Goal: Task Accomplishment & Management: Manage account settings

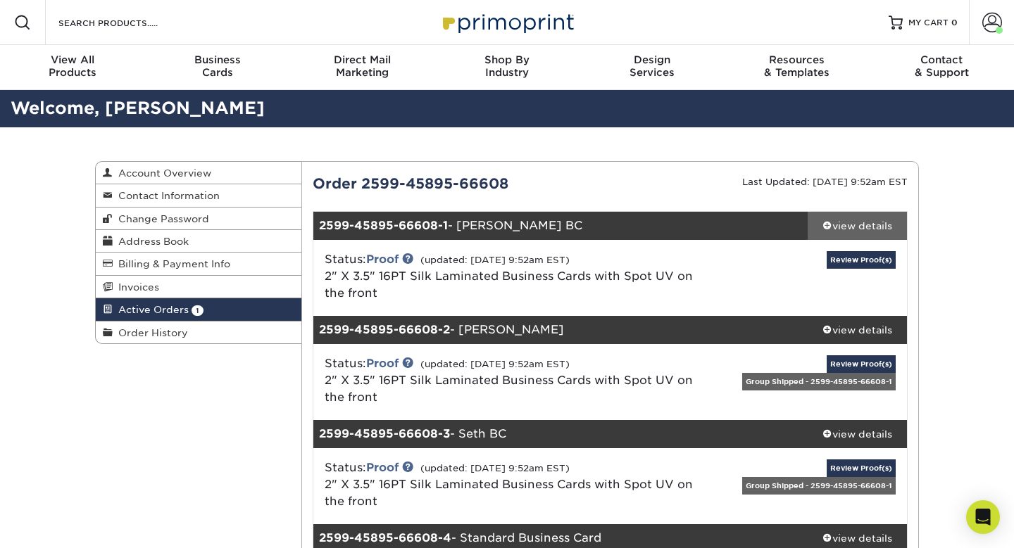
click at [831, 222] on div "view details" at bounding box center [856, 226] width 99 height 14
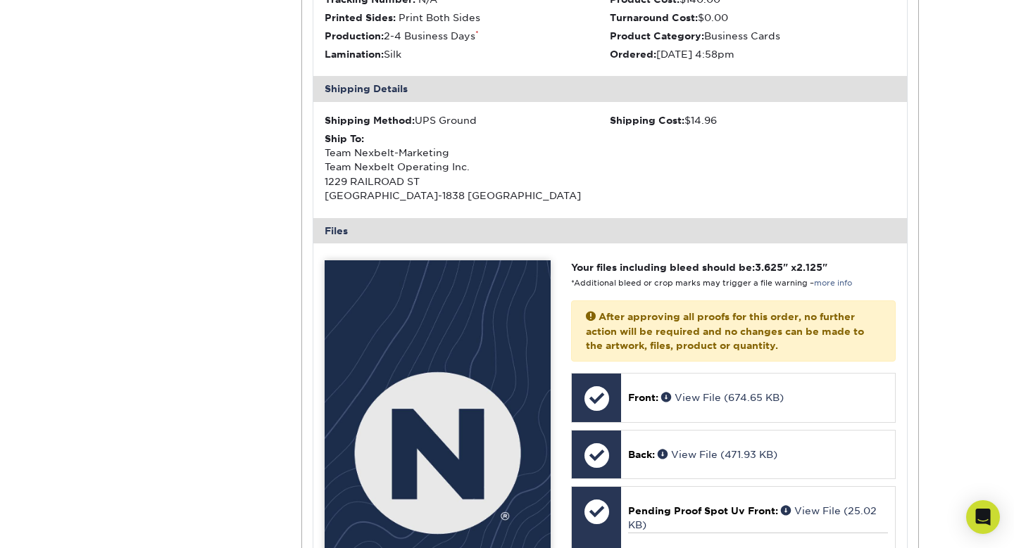
scroll to position [529, 0]
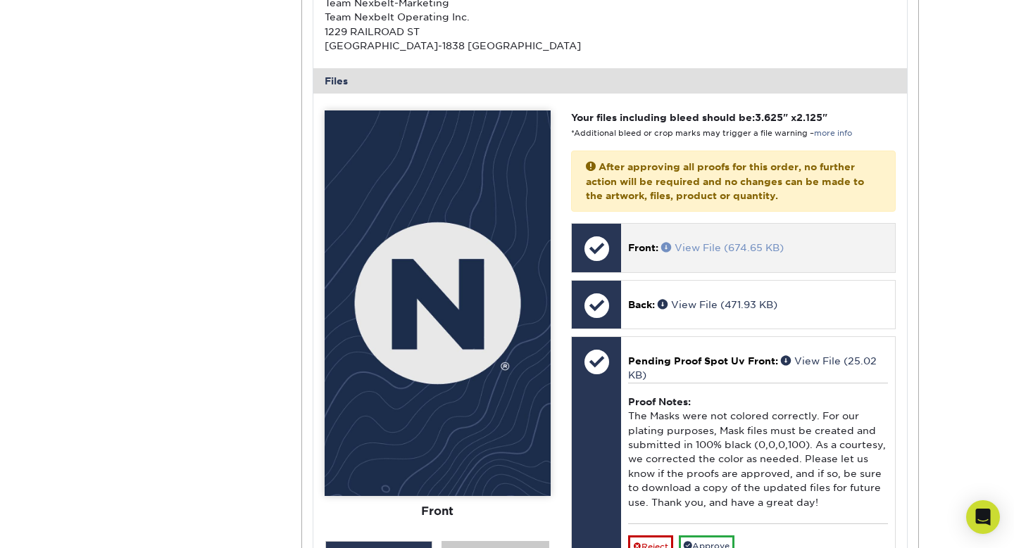
click at [743, 248] on link "View File (674.65 KB)" at bounding box center [722, 247] width 122 height 11
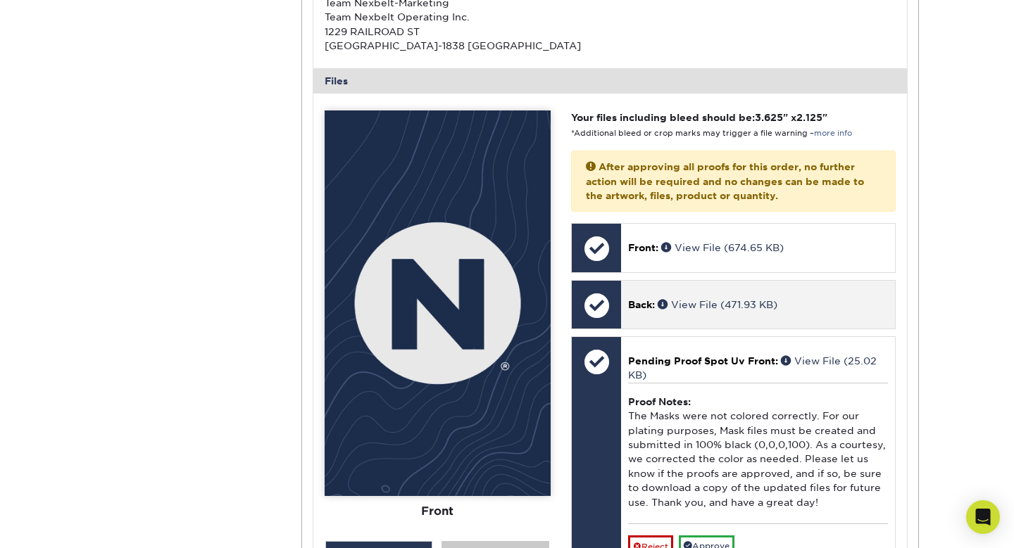
click at [702, 294] on div "Back: View File (471.93 KB)" at bounding box center [758, 305] width 274 height 48
click at [755, 310] on p "Back: View File (471.93 KB)" at bounding box center [758, 305] width 260 height 14
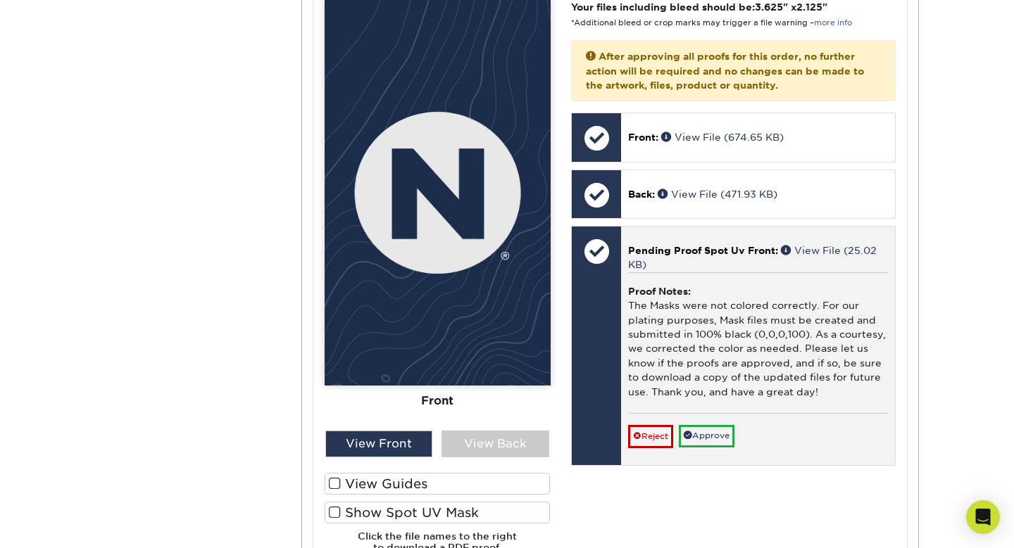
scroll to position [672, 0]
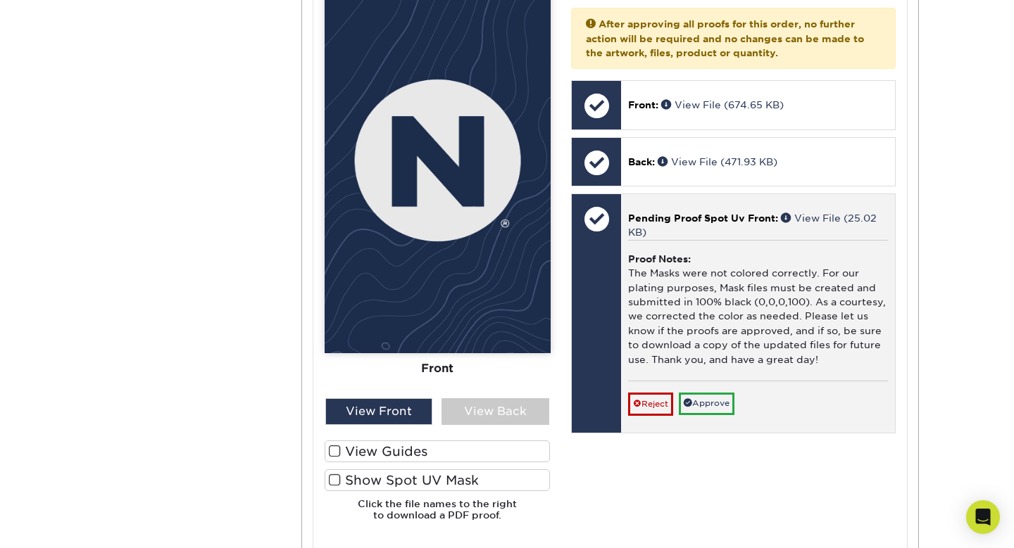
click at [744, 288] on div "Proof Notes: The Masks were not colored correctly. For our plating purposes, Ma…" at bounding box center [758, 310] width 260 height 141
click at [705, 333] on div "Proof Notes: The Masks were not colored correctly. For our plating purposes, Ma…" at bounding box center [758, 310] width 260 height 141
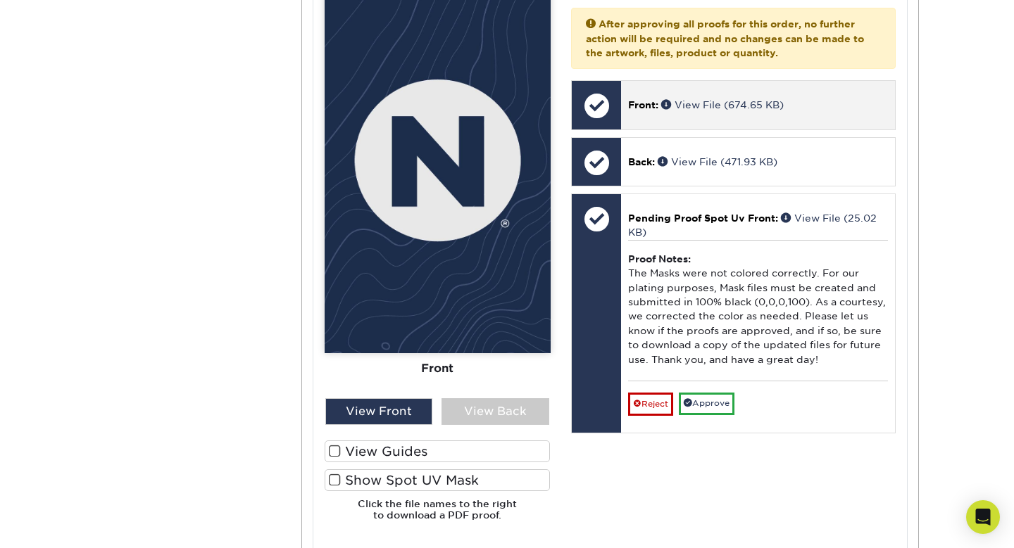
click at [791, 118] on div "Front: View File (674.65 KB)" at bounding box center [758, 105] width 274 height 48
click at [670, 112] on div "Front: View File (674.65 KB)" at bounding box center [758, 105] width 274 height 48
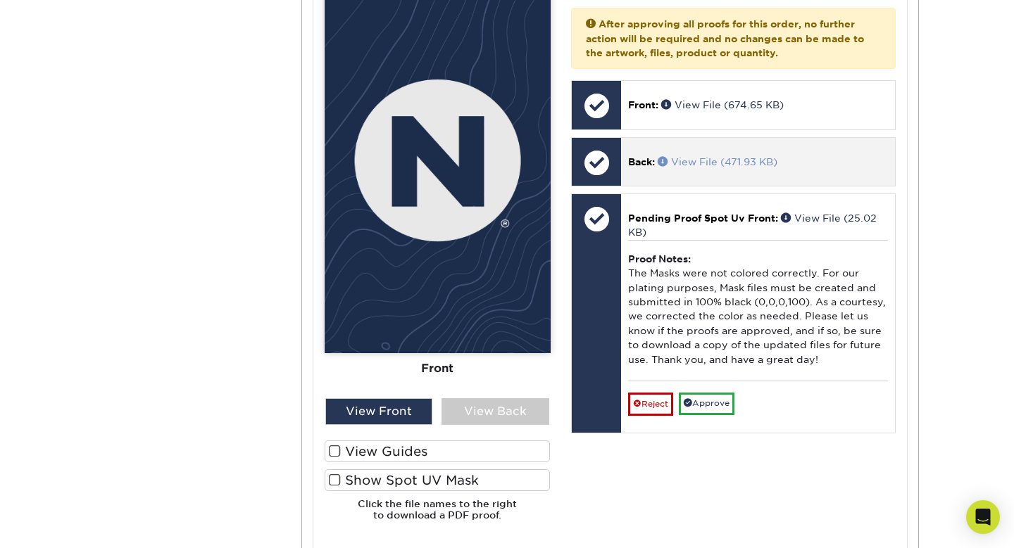
click at [665, 160] on span at bounding box center [663, 161] width 13 height 10
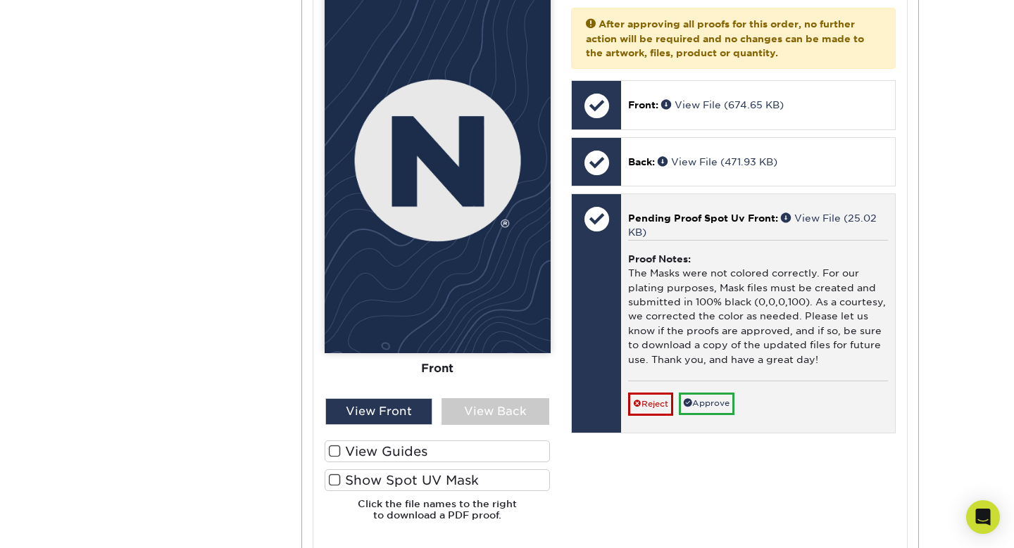
click at [662, 218] on span "Pending Proof Spot Uv Front:" at bounding box center [703, 218] width 150 height 11
click at [592, 219] on div at bounding box center [596, 218] width 49 height 49
drag, startPoint x: 713, startPoint y: 222, endPoint x: 827, endPoint y: 214, distance: 114.4
click at [716, 221] on span "Pending Proof Spot Uv Front:" at bounding box center [703, 218] width 150 height 11
click at [851, 213] on link "View File (25.02 KB)" at bounding box center [752, 225] width 248 height 25
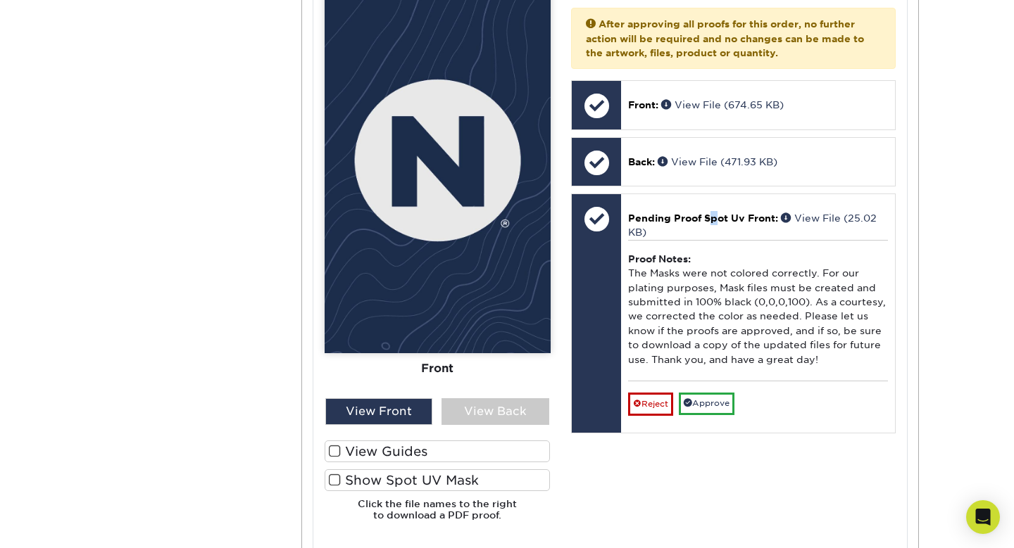
click at [336, 455] on span at bounding box center [335, 451] width 12 height 13
click at [0, 0] on input "View Guides" at bounding box center [0, 0] width 0 height 0
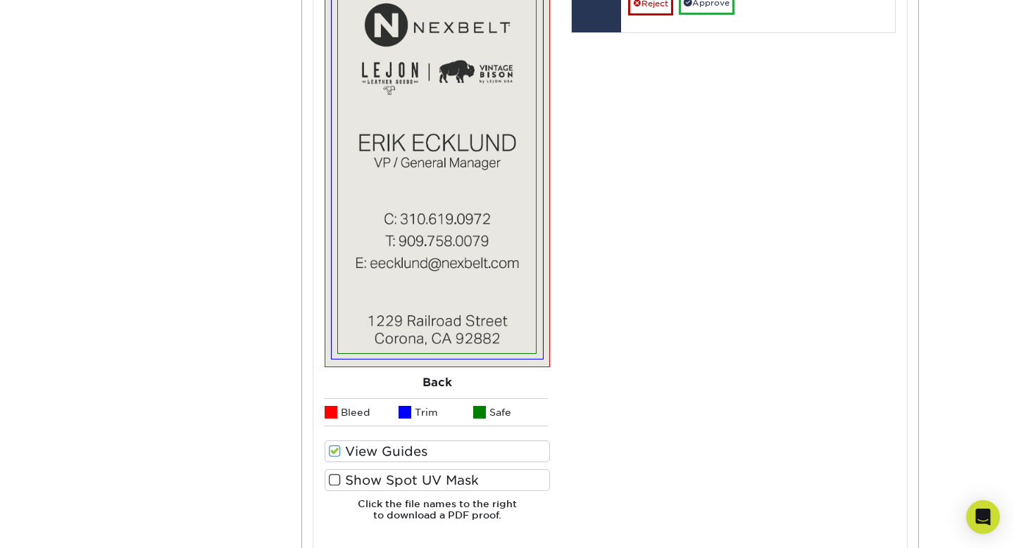
click at [358, 478] on label "Show Spot UV Mask" at bounding box center [438, 481] width 226 height 22
click at [0, 0] on input "Show Spot UV Mask" at bounding box center [0, 0] width 0 height 0
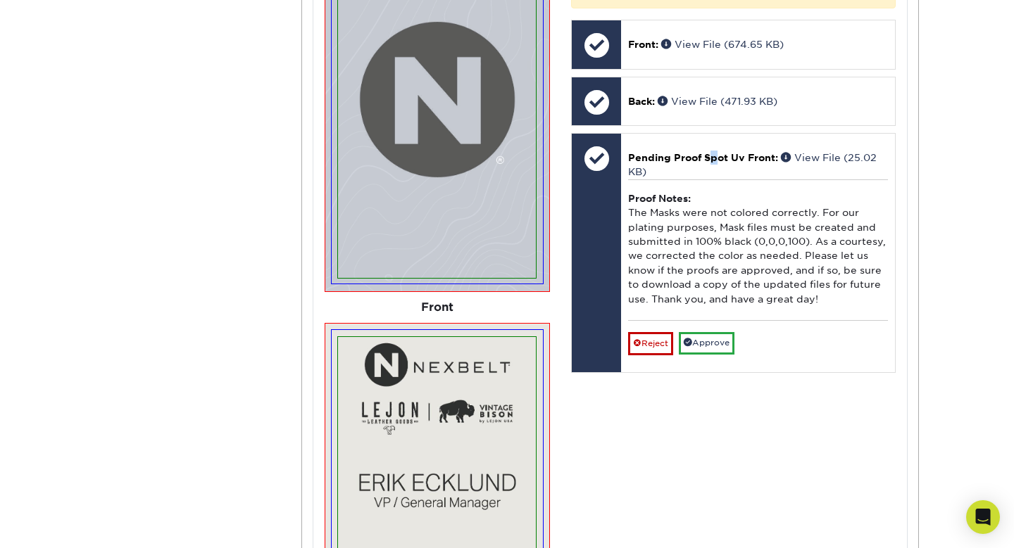
scroll to position [698, 0]
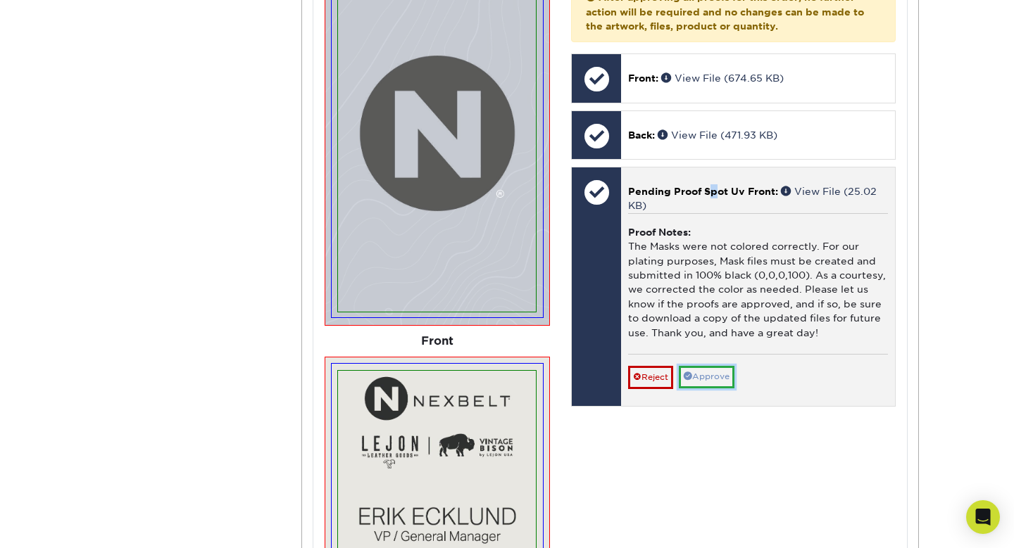
click at [704, 373] on link "Approve" at bounding box center [707, 377] width 56 height 22
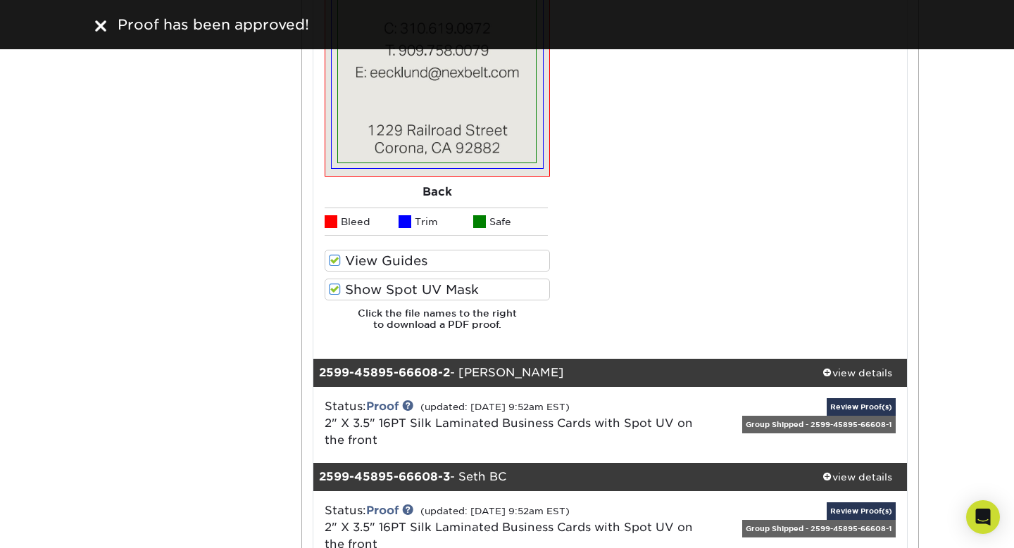
scroll to position [1265, 0]
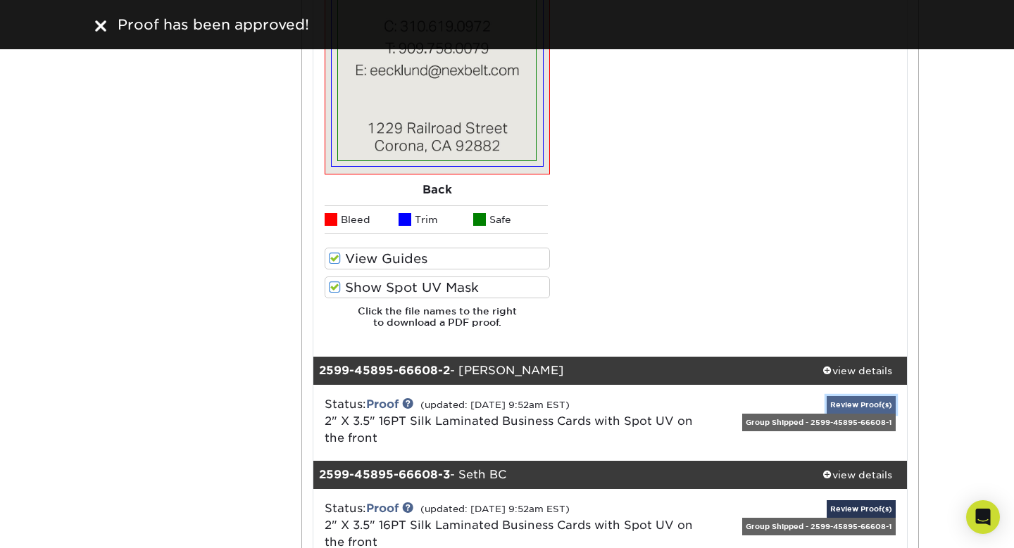
click at [882, 402] on link "Review Proof(s)" at bounding box center [860, 405] width 69 height 18
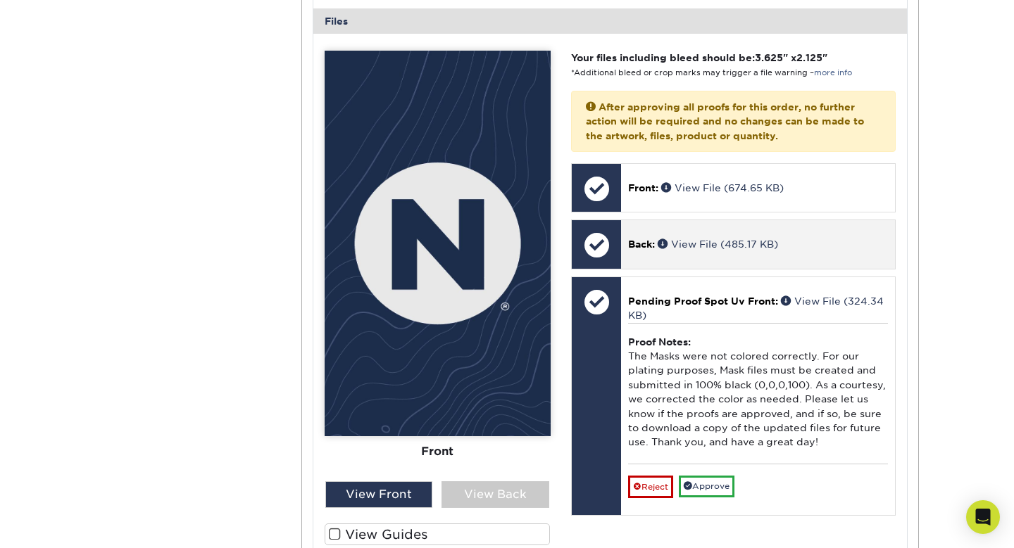
scroll to position [1977, 0]
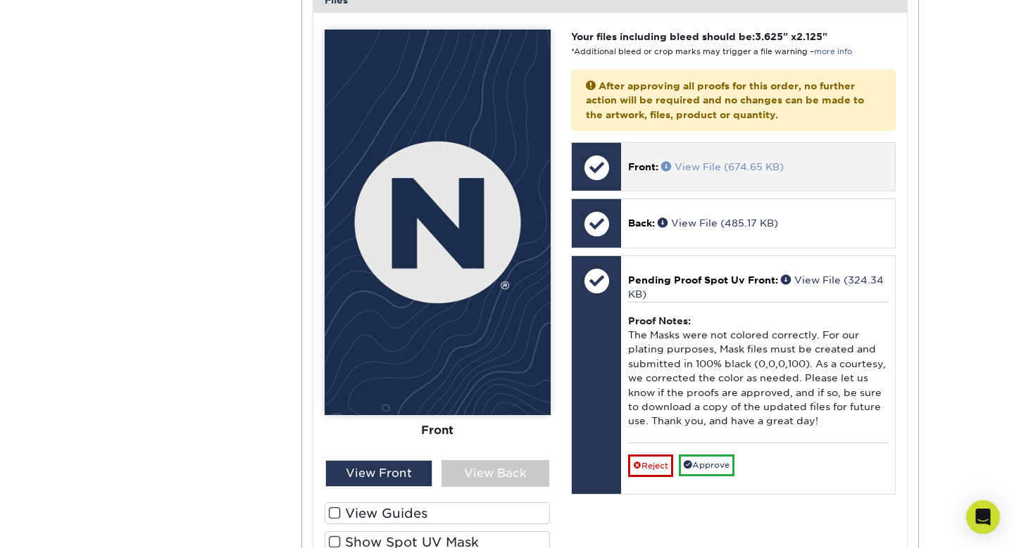
click at [722, 168] on link "View File (674.65 KB)" at bounding box center [722, 166] width 122 height 11
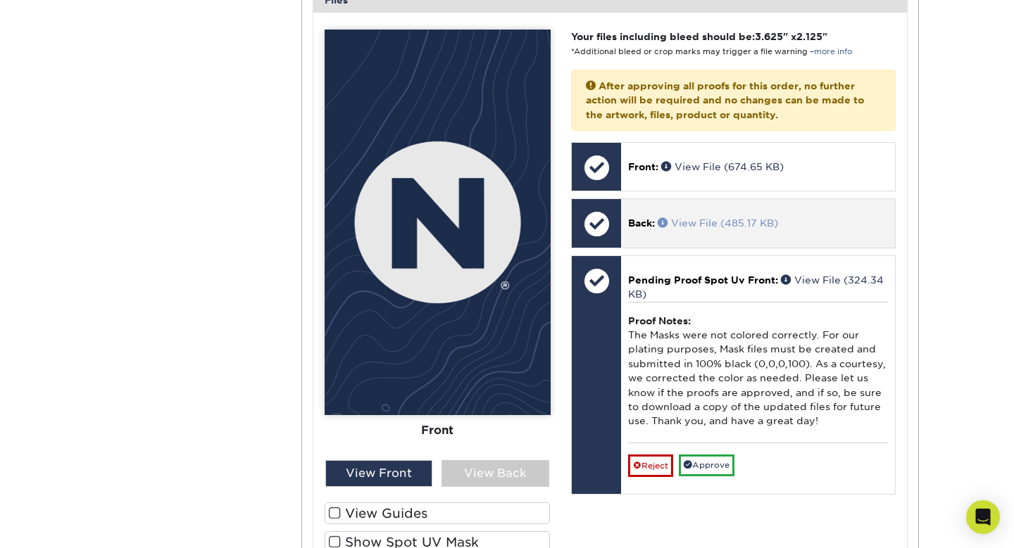
click at [770, 225] on link "View File (485.17 KB)" at bounding box center [717, 223] width 120 height 11
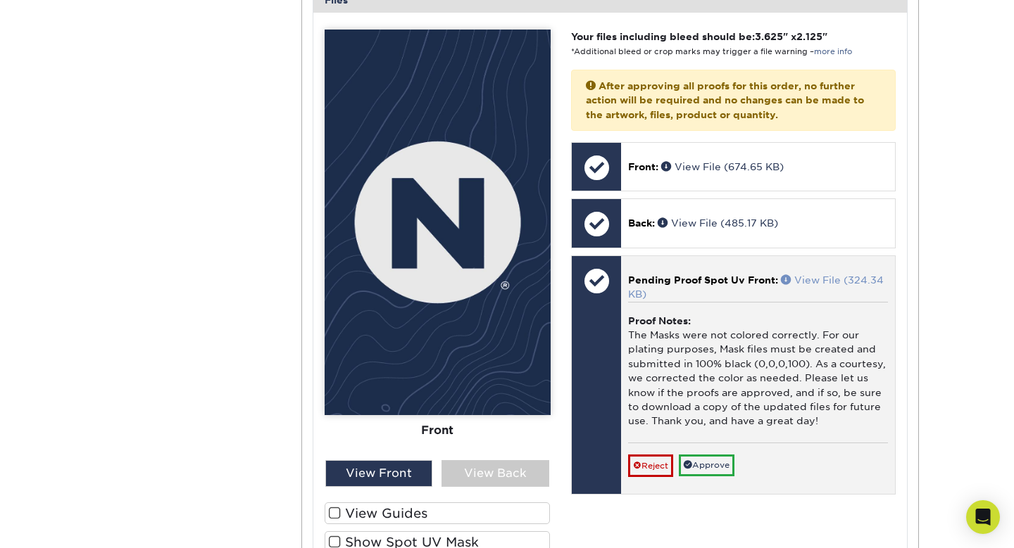
click at [839, 279] on link "View File (324.34 KB)" at bounding box center [756, 287] width 256 height 25
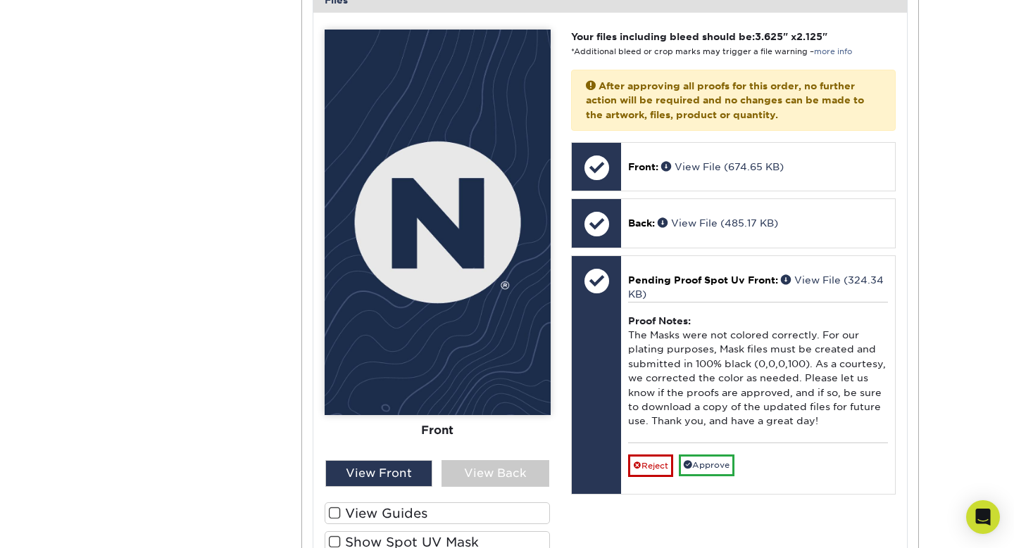
click at [407, 514] on label "View Guides" at bounding box center [438, 514] width 226 height 22
click at [0, 0] on input "View Guides" at bounding box center [0, 0] width 0 height 0
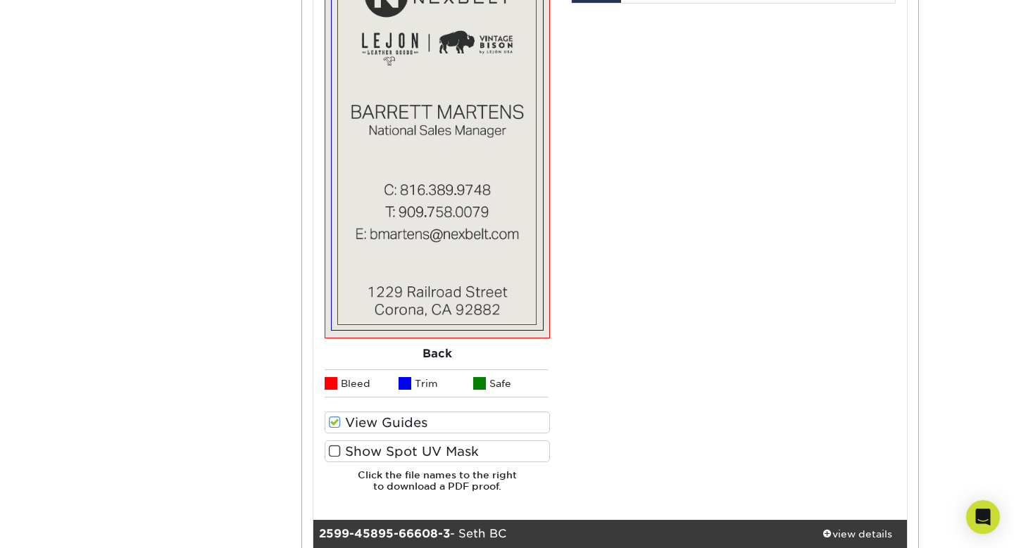
scroll to position [2497, 0]
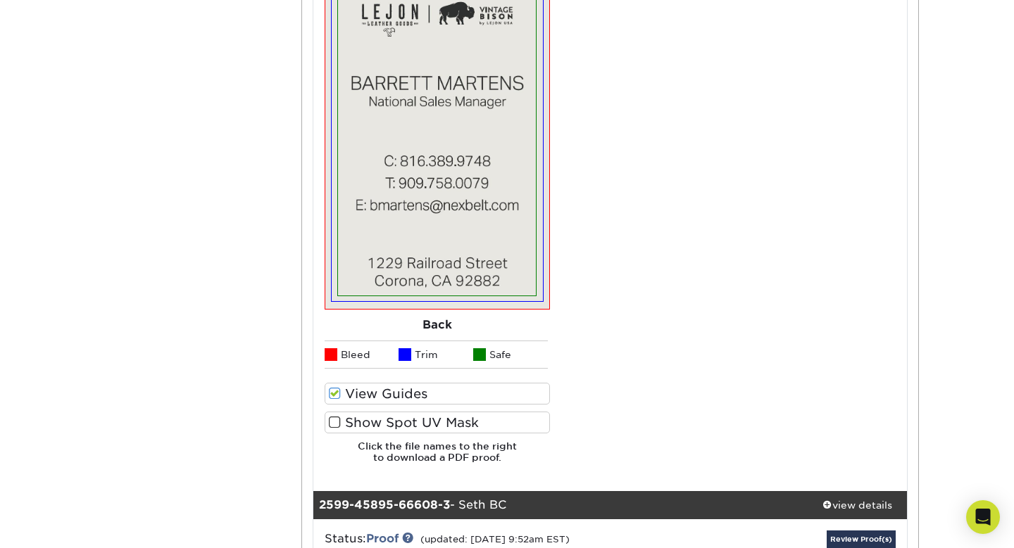
click at [427, 418] on label "Show Spot UV Mask" at bounding box center [438, 423] width 226 height 22
click at [0, 0] on input "Show Spot UV Mask" at bounding box center [0, 0] width 0 height 0
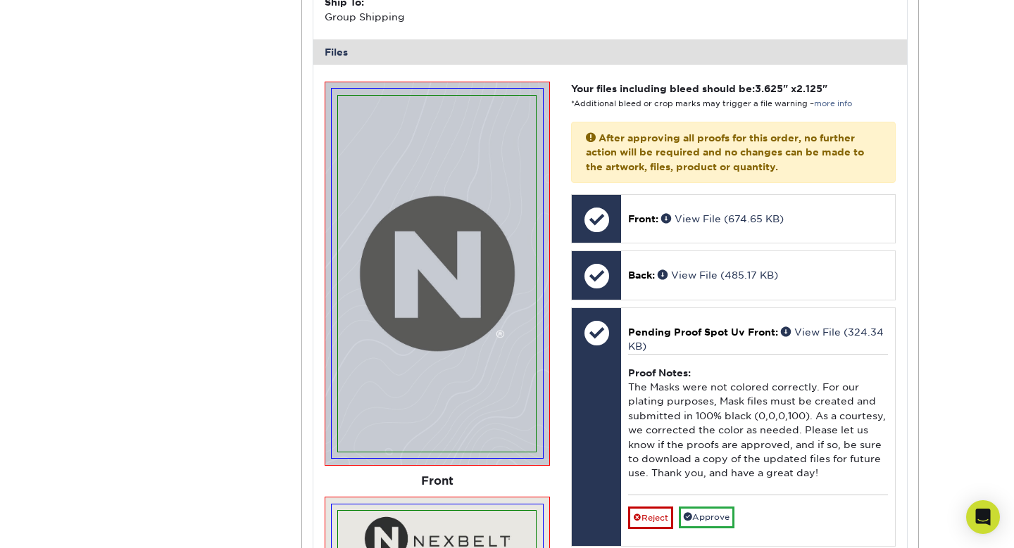
scroll to position [1923, 0]
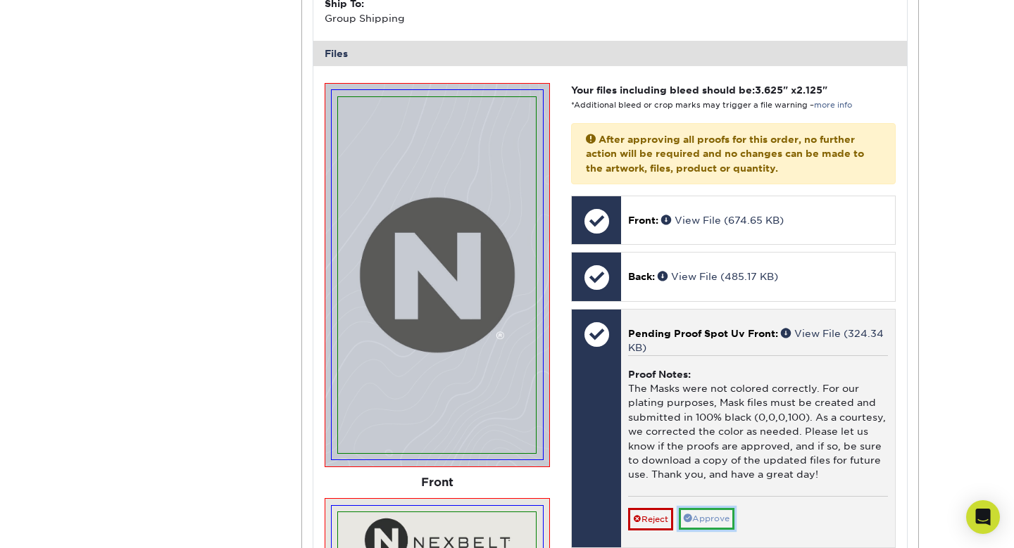
click at [716, 515] on link "Approve" at bounding box center [707, 519] width 56 height 22
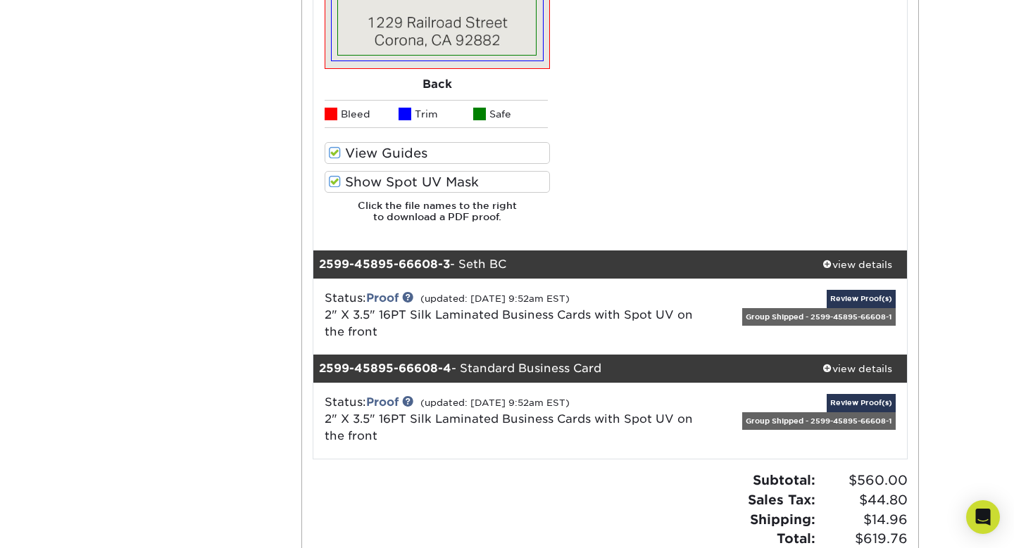
scroll to position [2752, 0]
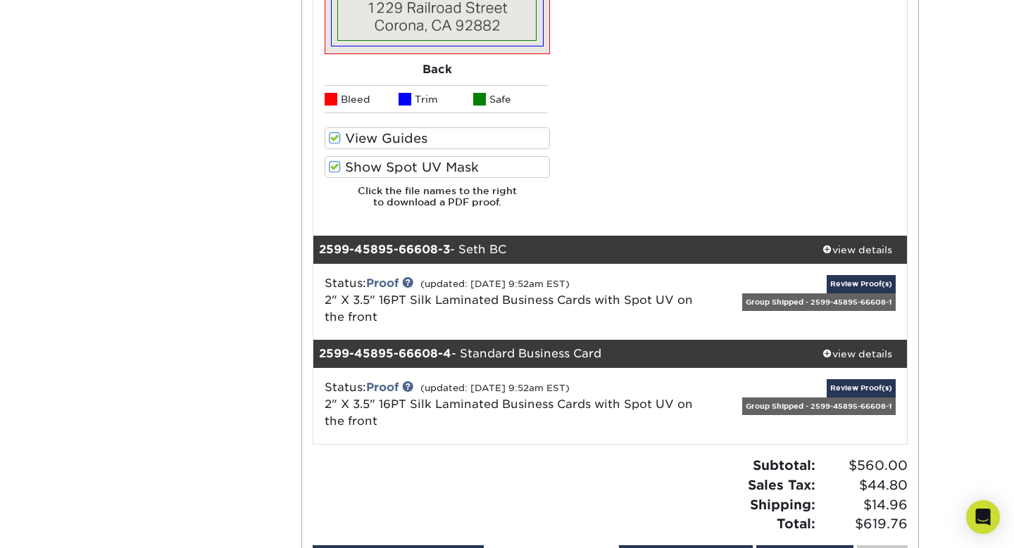
click at [630, 286] on div "Status: Proof (updated: [DATE] 9:52am EST) 2" X 3.5" 16PT Silk Laminated Busine…" at bounding box center [511, 300] width 395 height 51
click at [852, 389] on link "Review Proof(s)" at bounding box center [860, 388] width 69 height 18
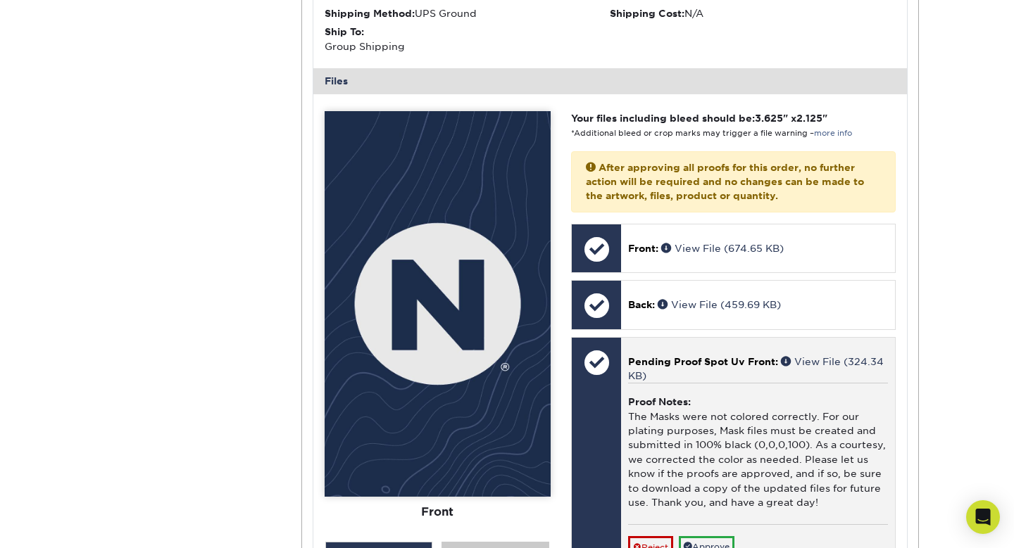
scroll to position [3482, 0]
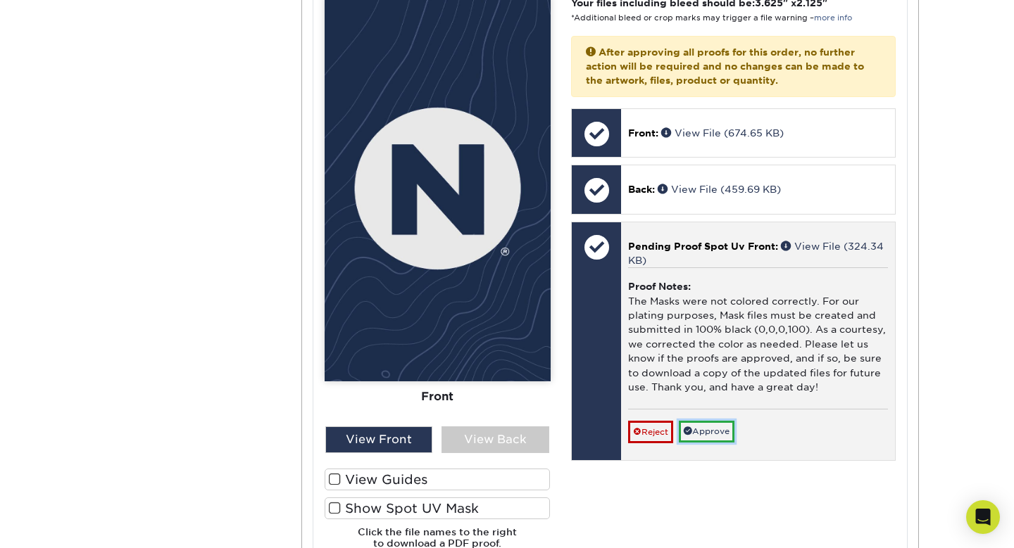
click at [725, 430] on link "Approve" at bounding box center [707, 432] width 56 height 22
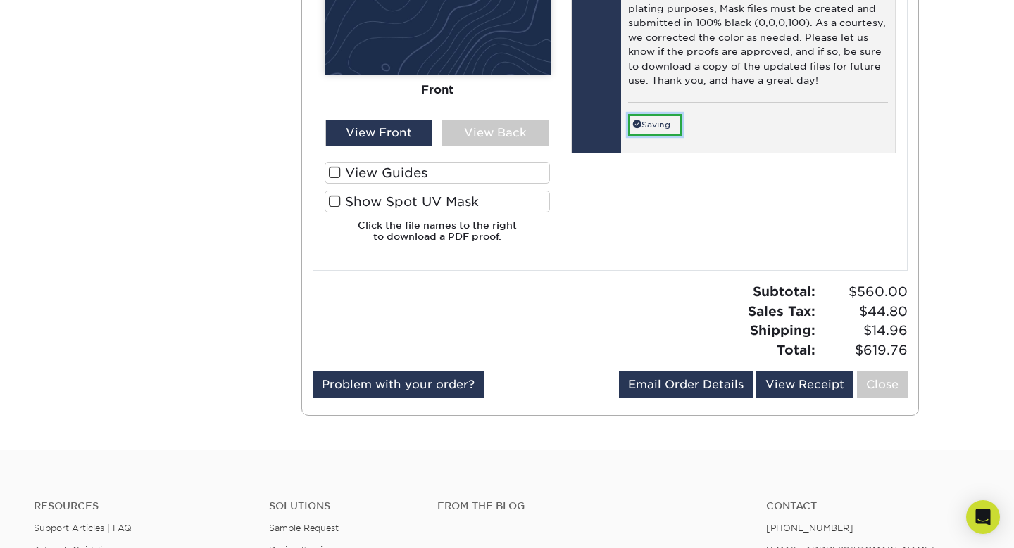
scroll to position [3799, 0]
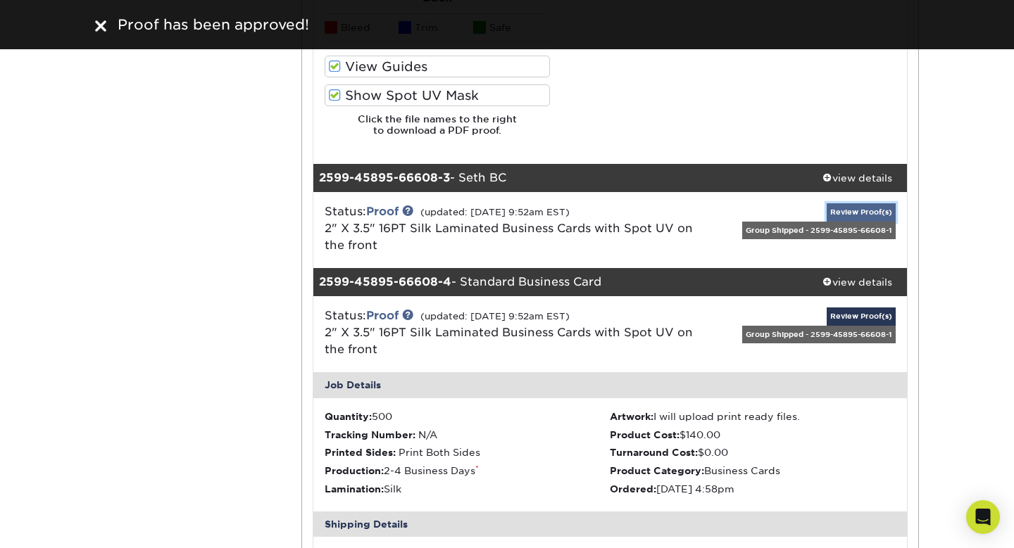
click at [867, 206] on link "Review Proof(s)" at bounding box center [860, 212] width 69 height 18
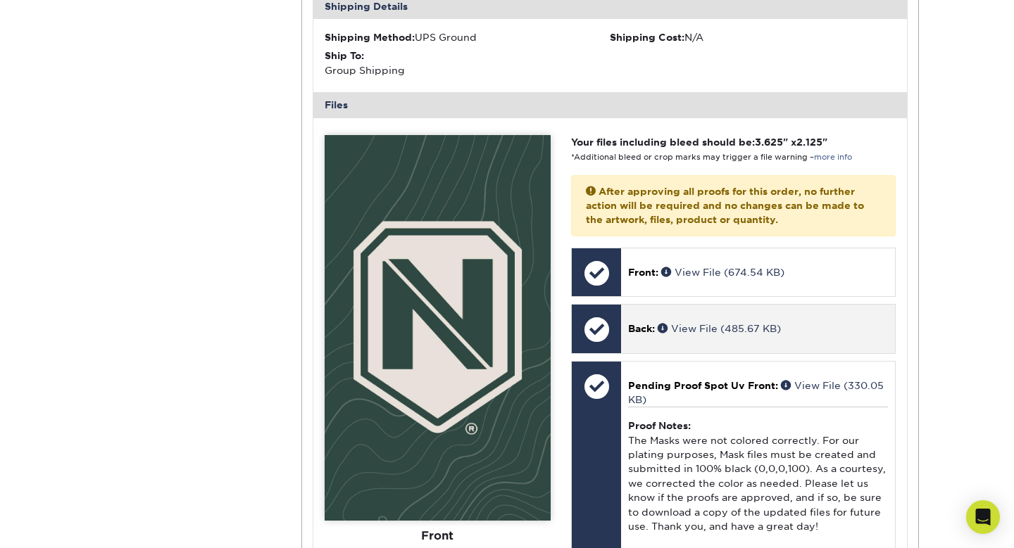
scroll to position [3240, 0]
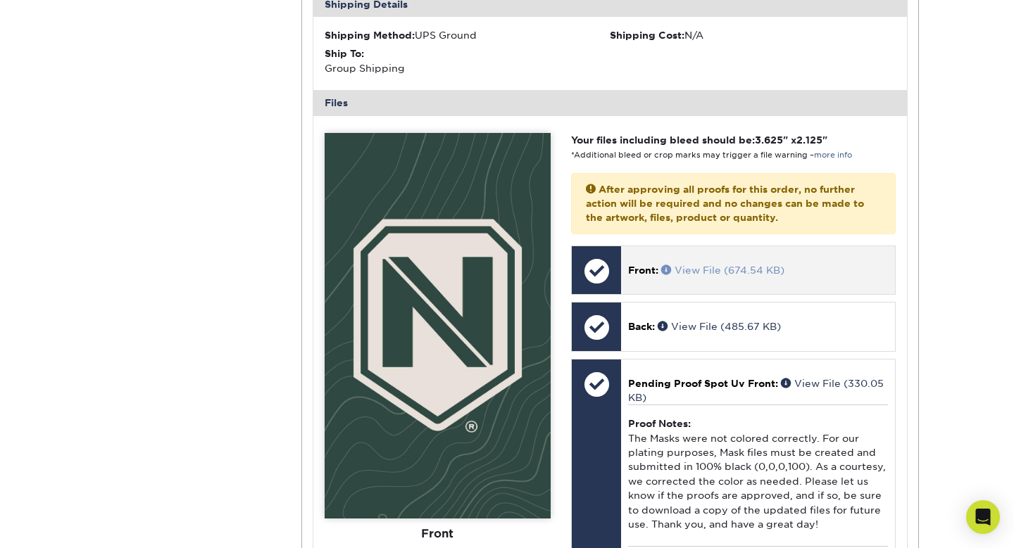
click at [722, 268] on link "View File (674.54 KB)" at bounding box center [722, 270] width 123 height 11
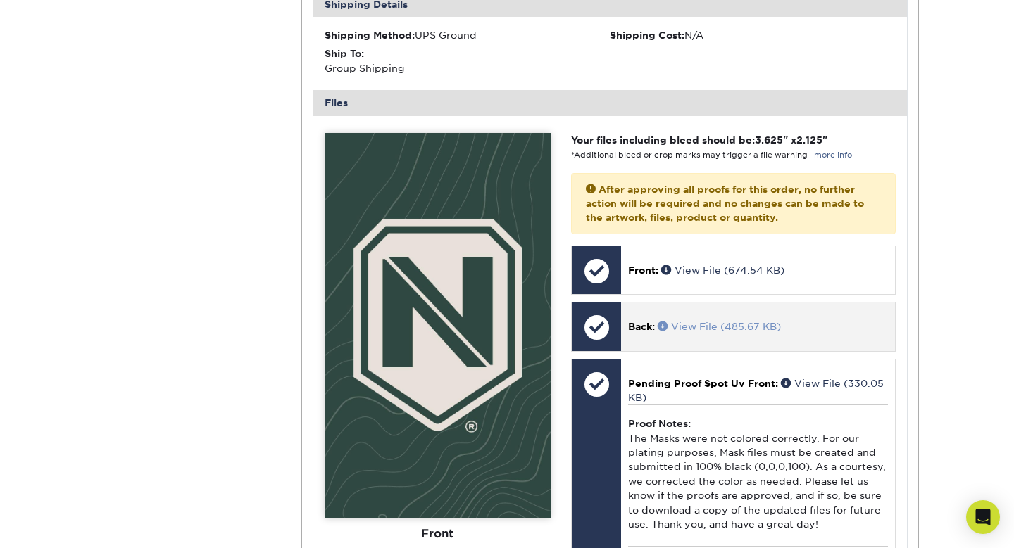
click at [738, 329] on link "View File (485.67 KB)" at bounding box center [718, 326] width 123 height 11
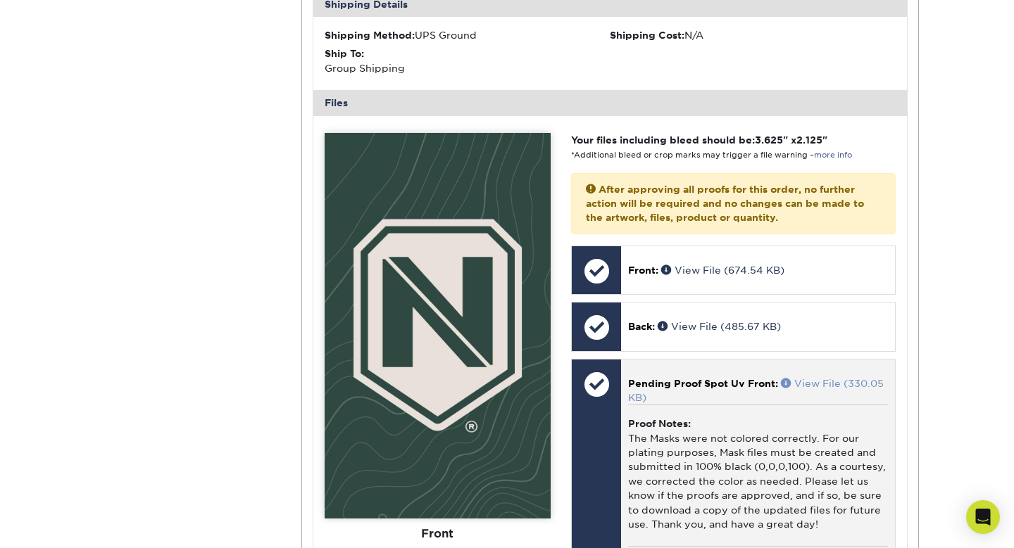
click at [836, 382] on link "View File (330.05 KB)" at bounding box center [756, 390] width 256 height 25
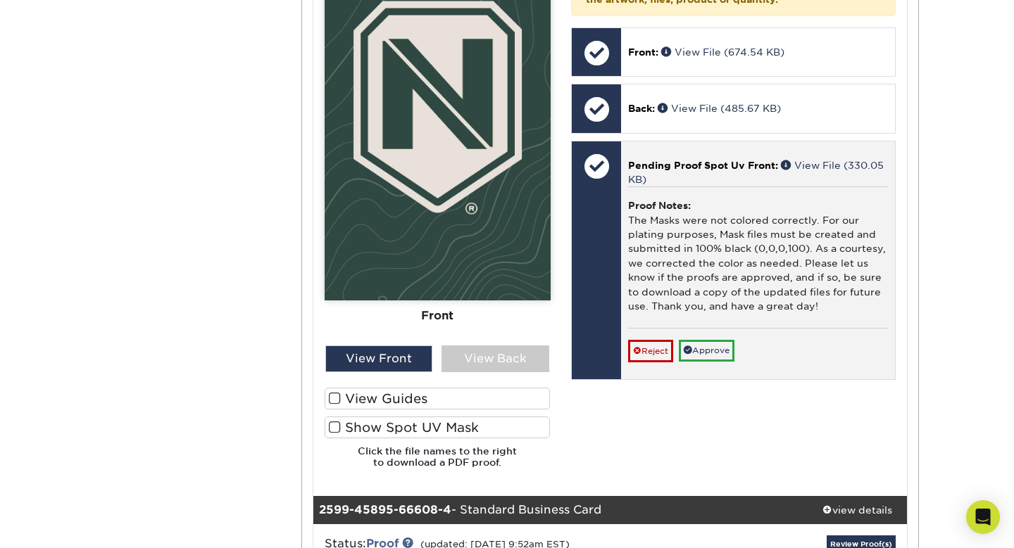
scroll to position [3495, 0]
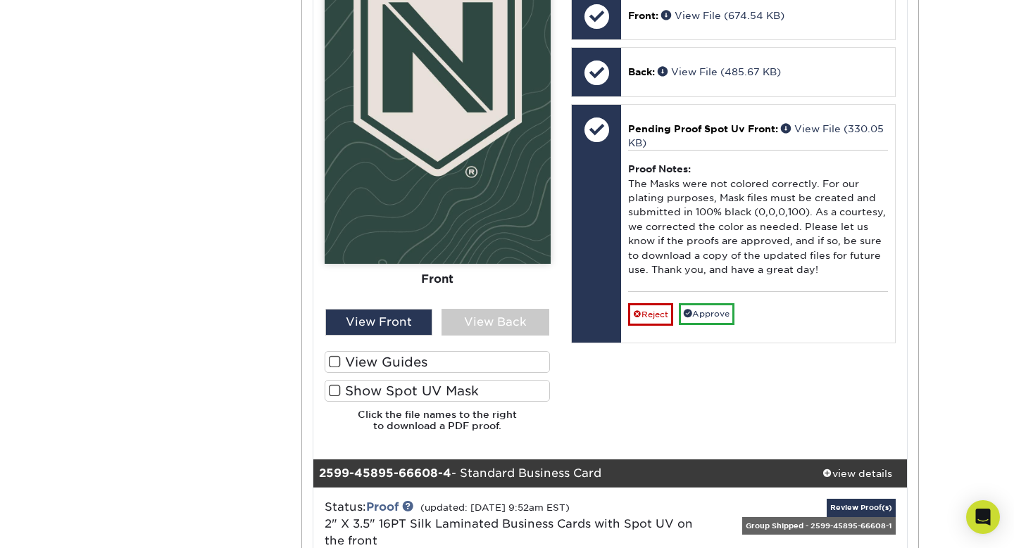
click at [354, 360] on label "View Guides" at bounding box center [438, 362] width 226 height 22
click at [0, 0] on input "View Guides" at bounding box center [0, 0] width 0 height 0
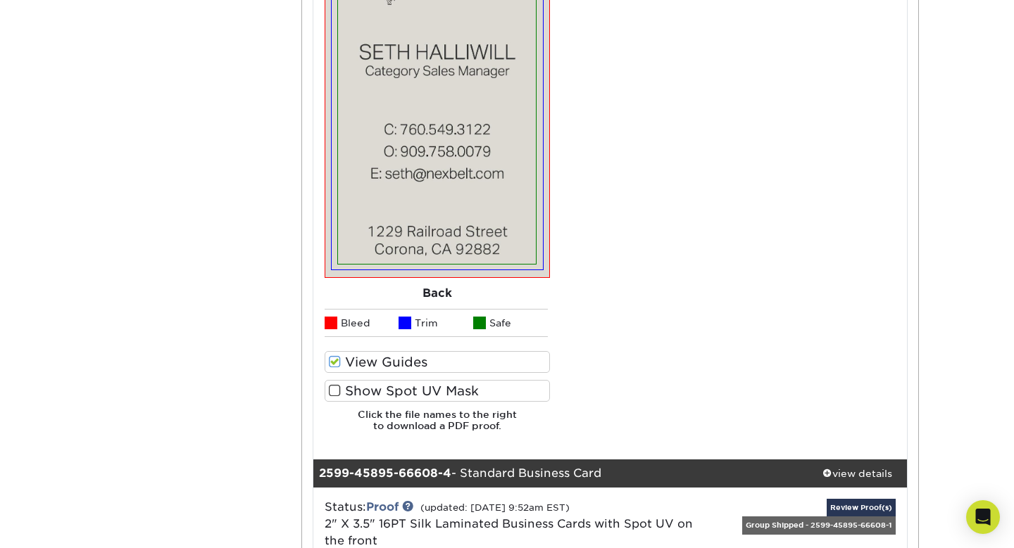
click at [357, 392] on label "Show Spot UV Mask" at bounding box center [438, 391] width 226 height 22
click at [0, 0] on input "Show Spot UV Mask" at bounding box center [0, 0] width 0 height 0
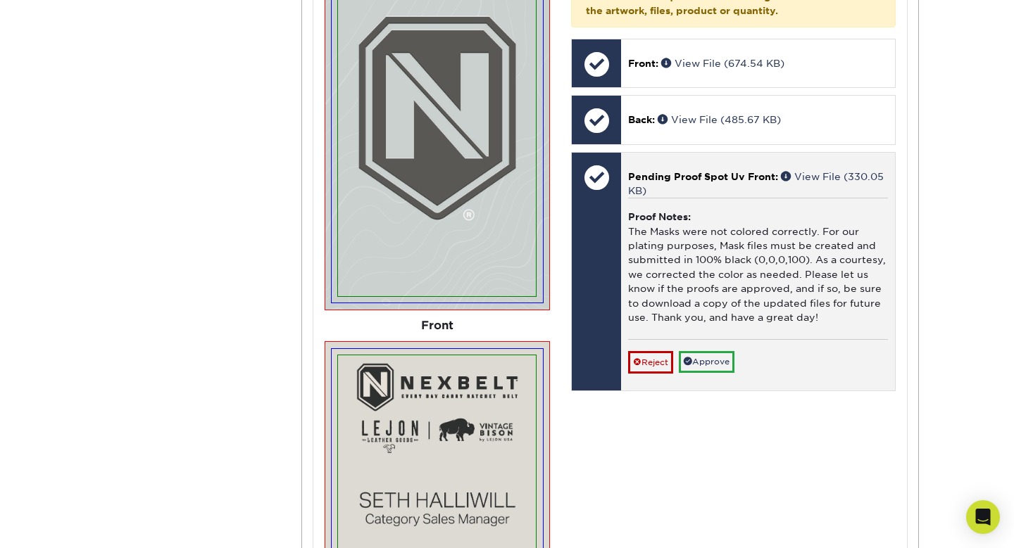
scroll to position [3445, 0]
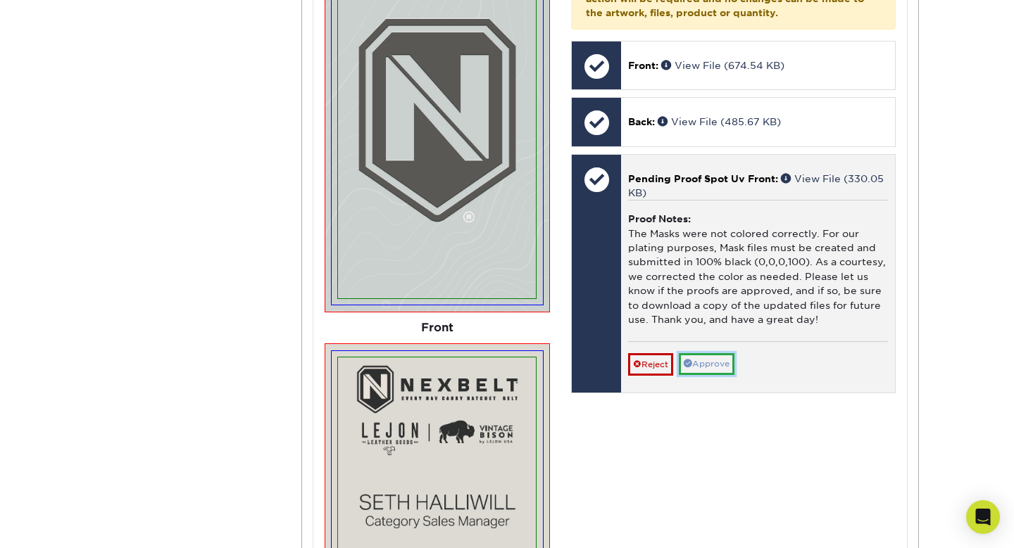
click at [705, 365] on link "Approve" at bounding box center [707, 364] width 56 height 22
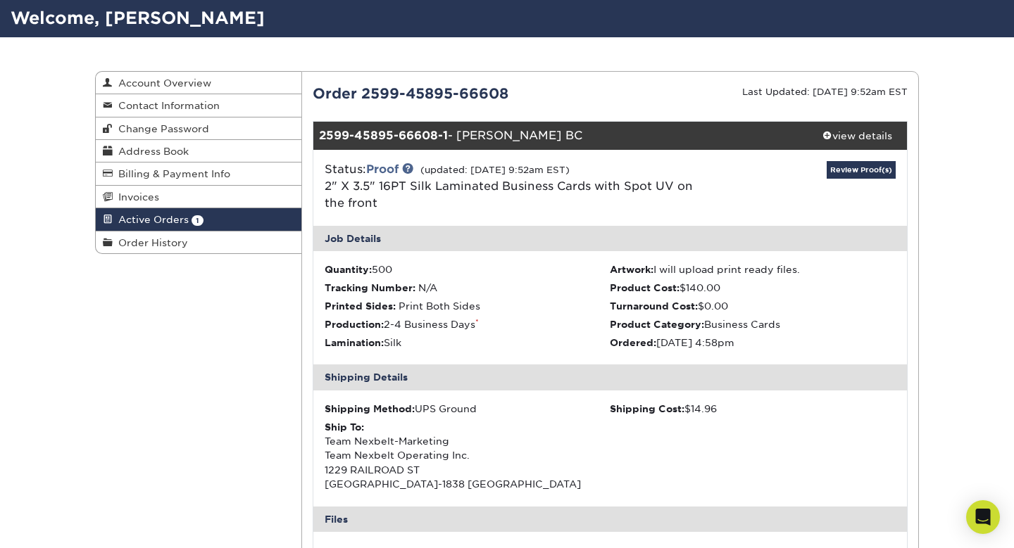
scroll to position [0, 0]
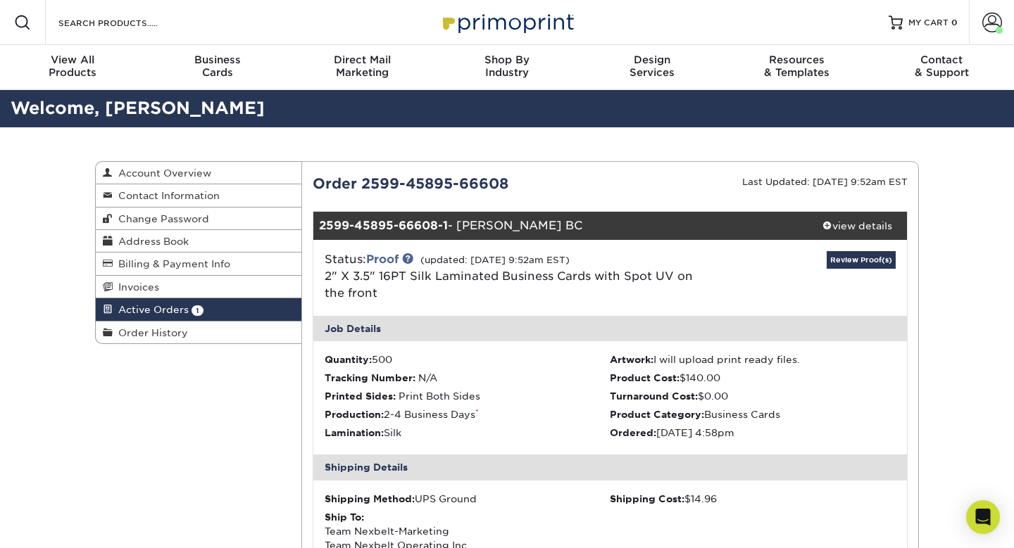
click at [168, 310] on span "Active Orders" at bounding box center [151, 309] width 76 height 11
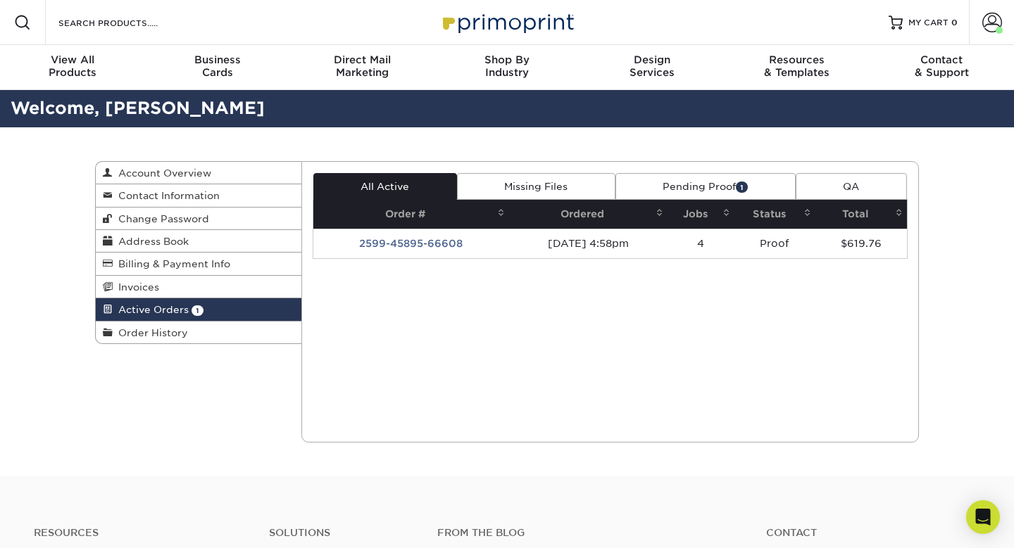
click at [495, 310] on div "Current Orders 1 Active 0 Missing Files" at bounding box center [610, 302] width 618 height 282
click at [715, 186] on link "Pending Proof 1" at bounding box center [705, 186] width 180 height 27
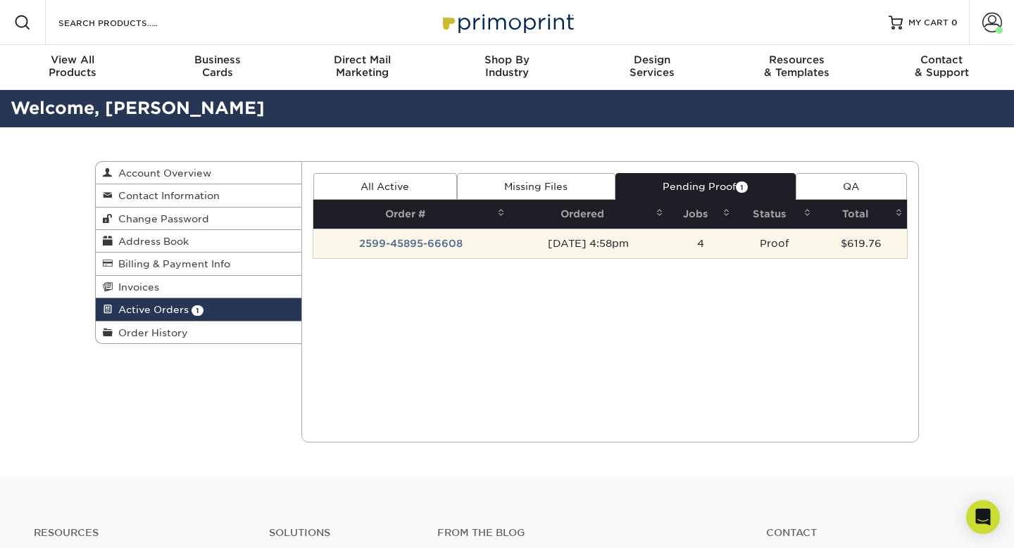
click at [583, 241] on td "[DATE] 4:58pm" at bounding box center [588, 244] width 158 height 30
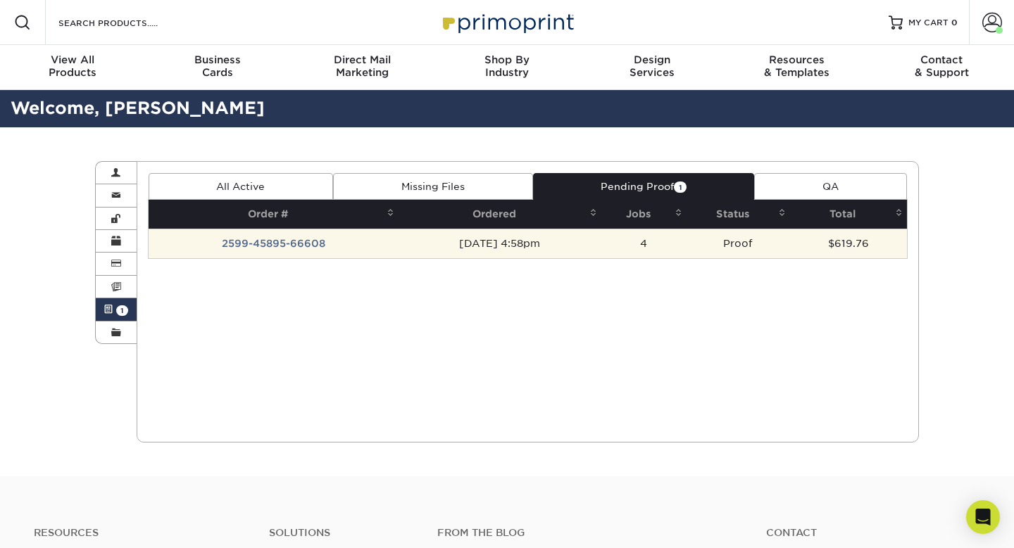
click at [239, 248] on tr "2599-45895-66608 [DATE] 4:58pm 4 Proof $619.76" at bounding box center [528, 244] width 759 height 30
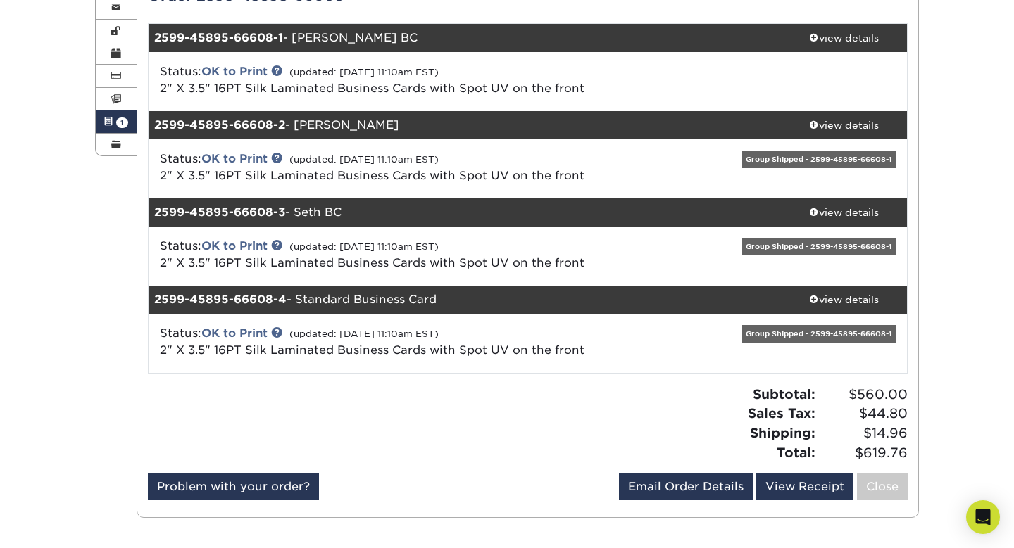
scroll to position [191, 0]
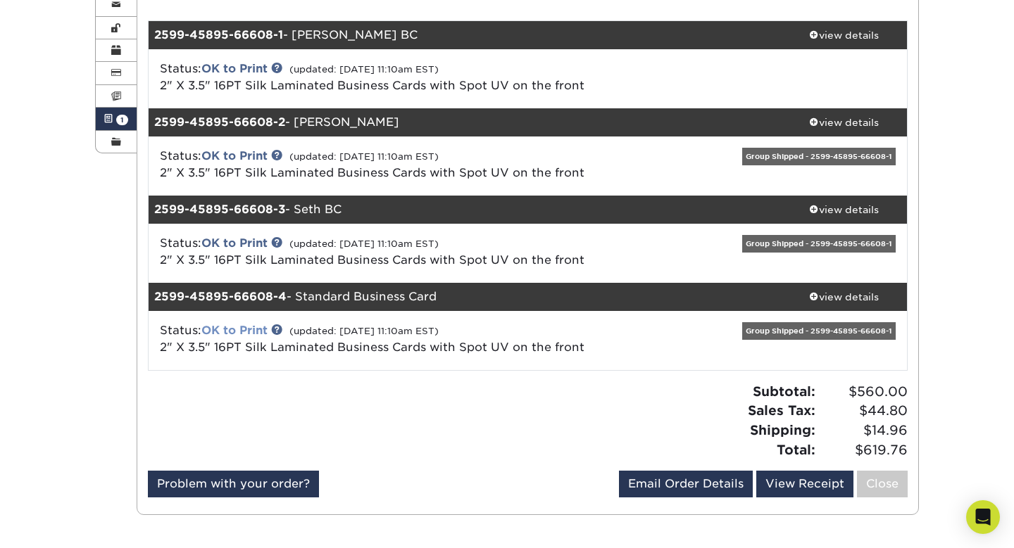
click at [225, 332] on link "OK to Print" at bounding box center [234, 330] width 66 height 13
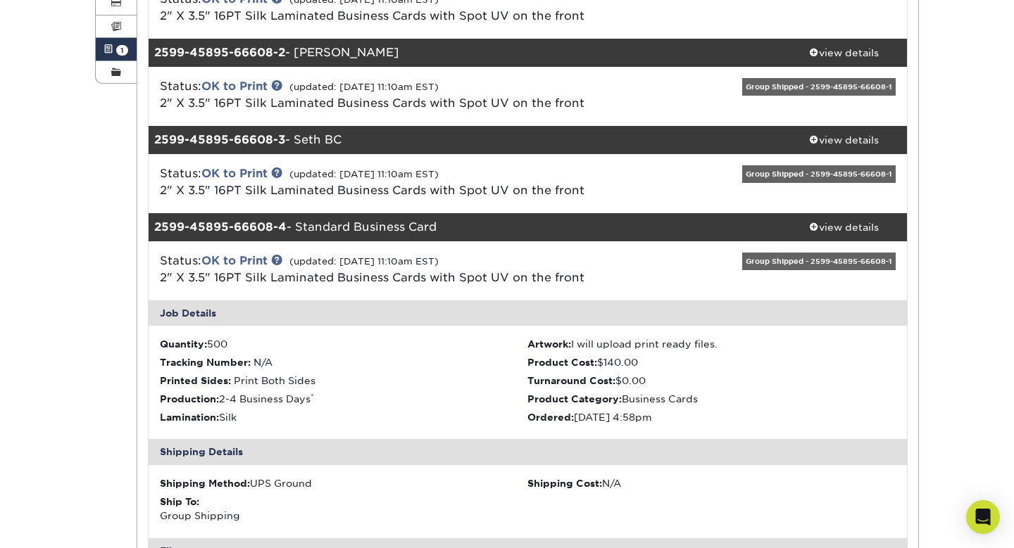
scroll to position [250, 0]
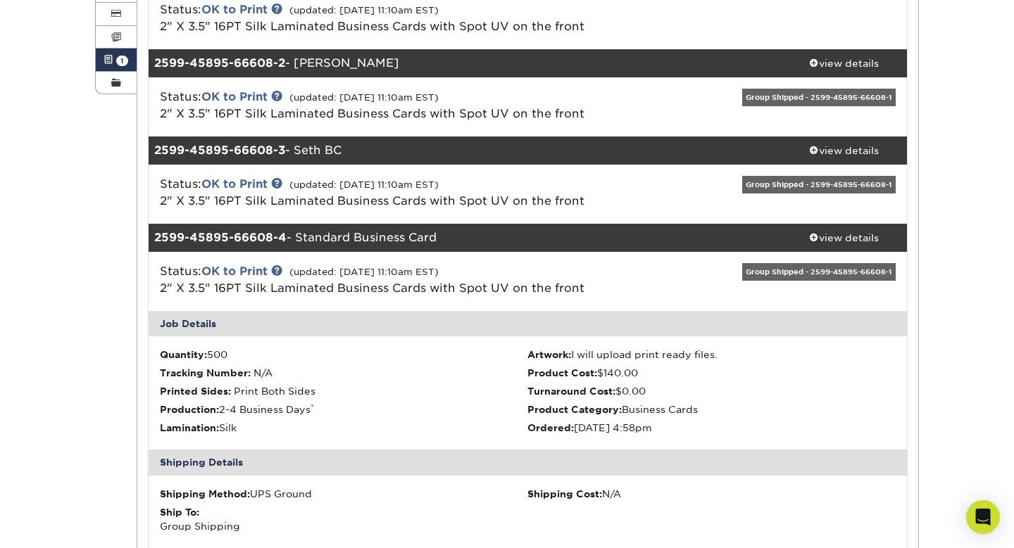
click at [246, 236] on strong "2599-45895-66608-4" at bounding box center [220, 237] width 132 height 13
click at [242, 271] on link "OK to Print" at bounding box center [234, 271] width 66 height 13
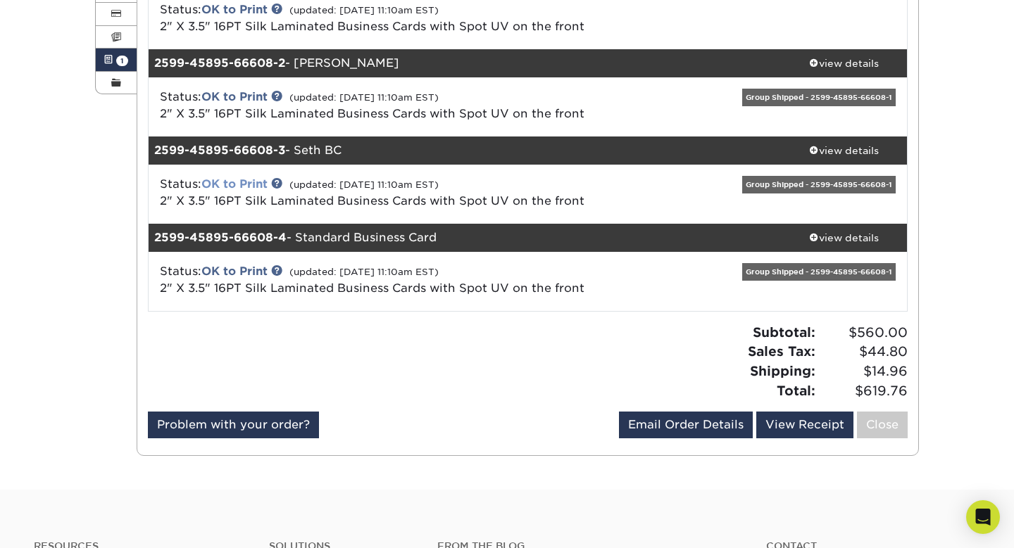
click at [250, 183] on link "OK to Print" at bounding box center [234, 183] width 66 height 13
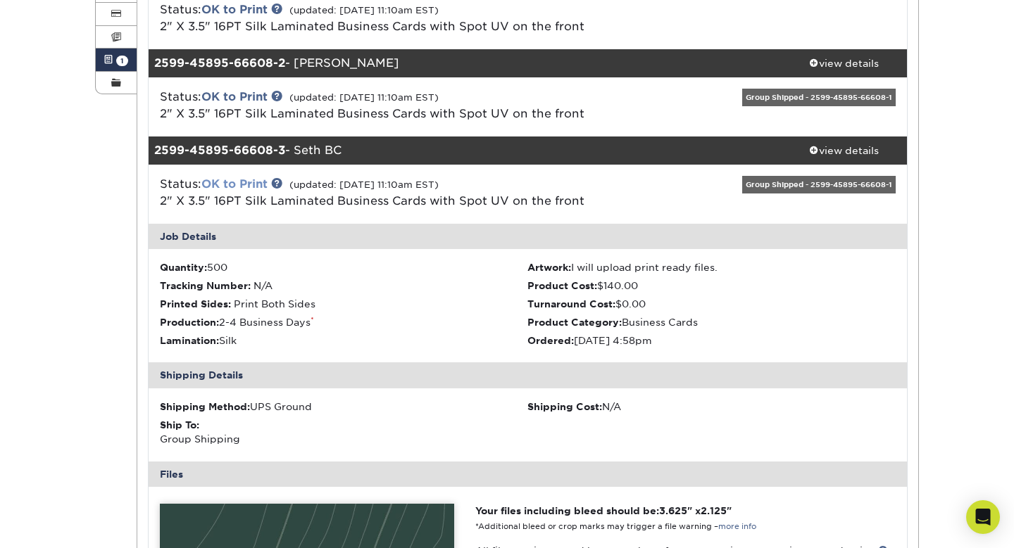
click at [250, 183] on link "OK to Print" at bounding box center [234, 183] width 66 height 13
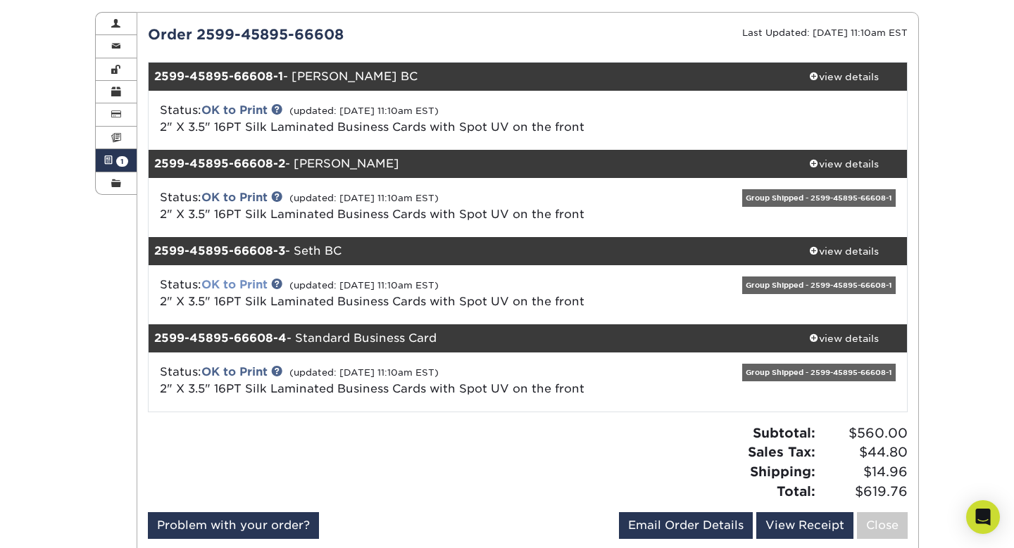
scroll to position [142, 0]
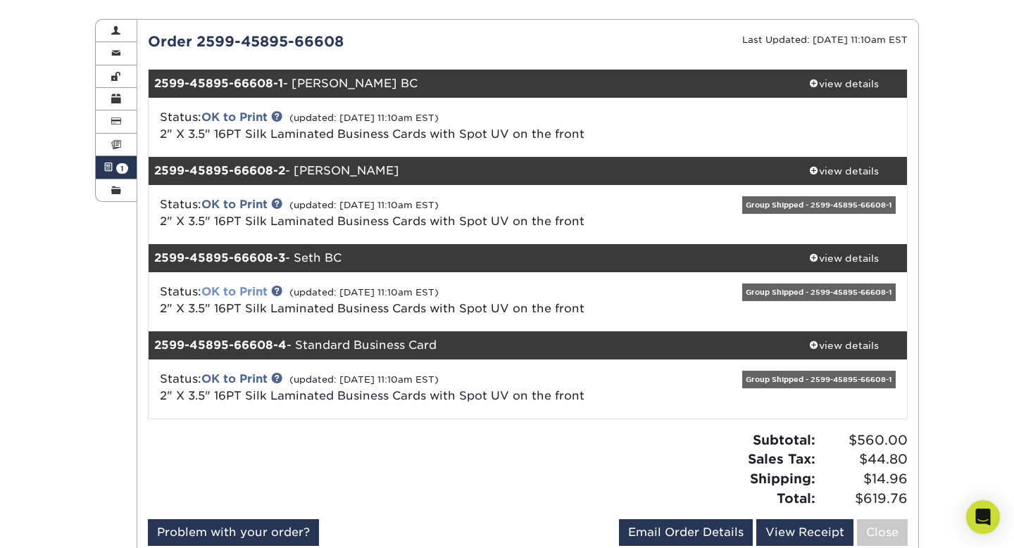
click at [250, 183] on div "2599-45895-66608-2 - [PERSON_NAME]" at bounding box center [465, 171] width 632 height 28
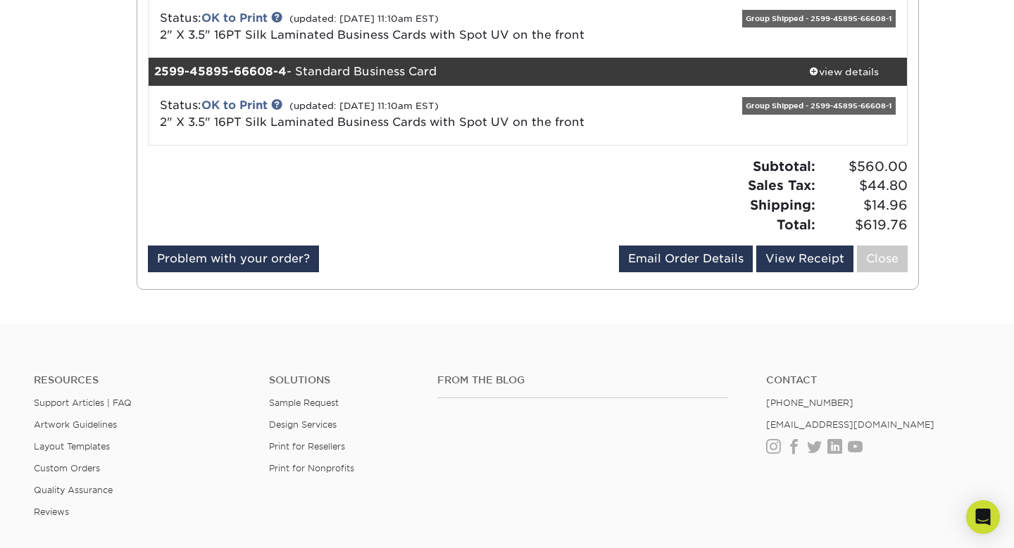
scroll to position [0, 0]
